Goal: Task Accomplishment & Management: Manage account settings

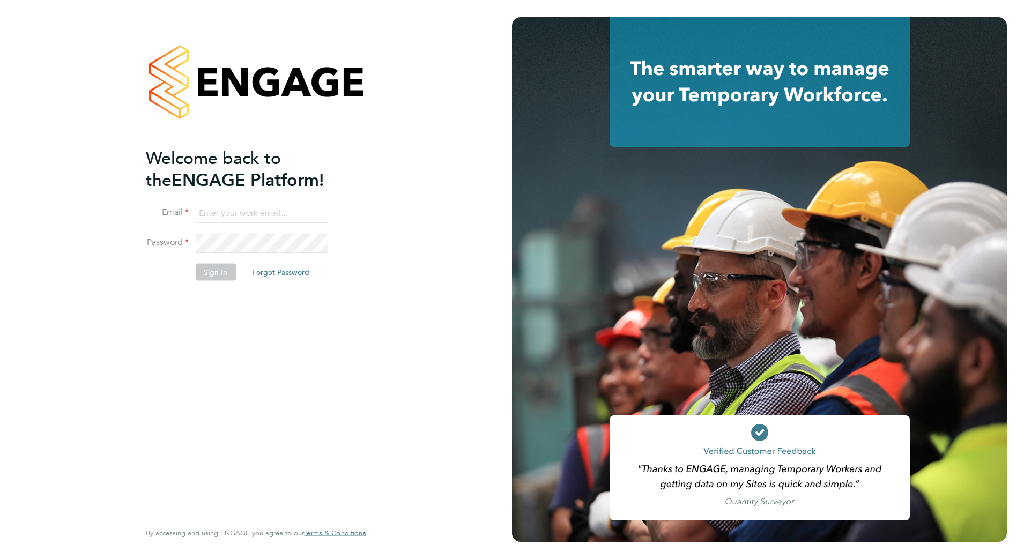
type input "[PERSON_NAME][EMAIL_ADDRESS][DOMAIN_NAME]"
click at [214, 273] on button "Sign In" at bounding box center [215, 271] width 41 height 17
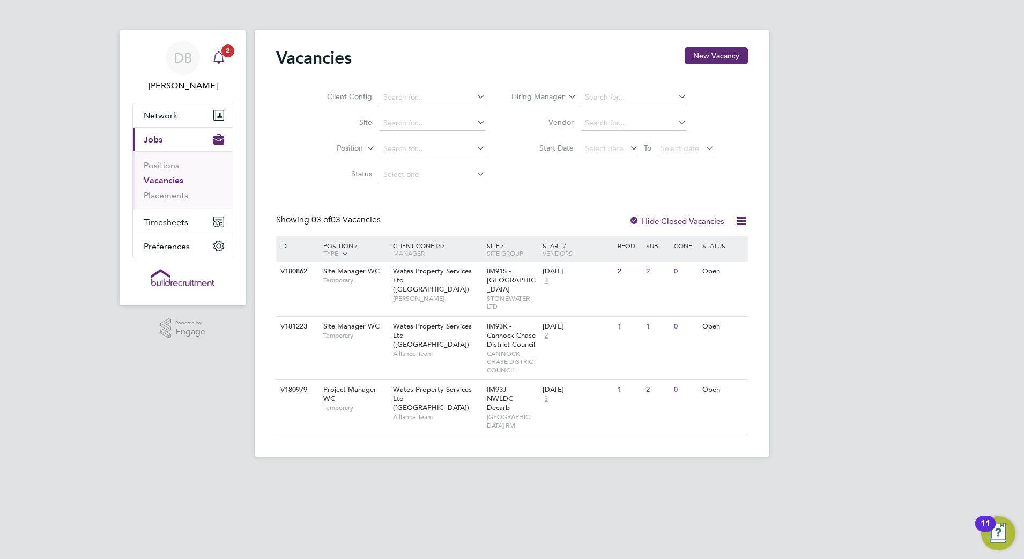
click at [227, 56] on span "2" at bounding box center [227, 51] width 13 height 13
